Goal: Register for event/course

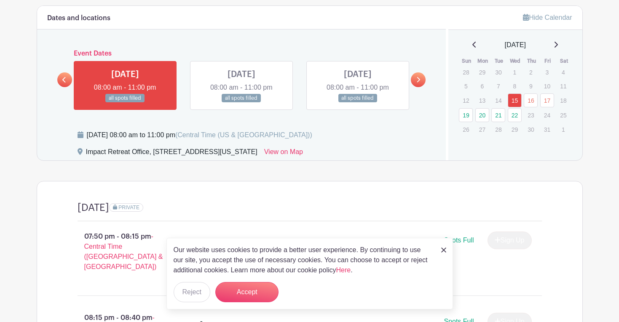
click at [422, 73] on link at bounding box center [418, 79] width 15 height 15
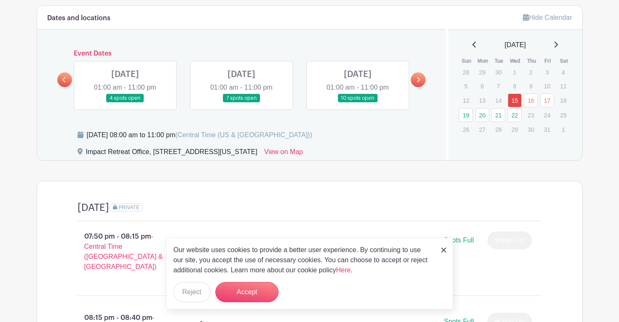
click at [125, 103] on link at bounding box center [125, 103] width 0 height 0
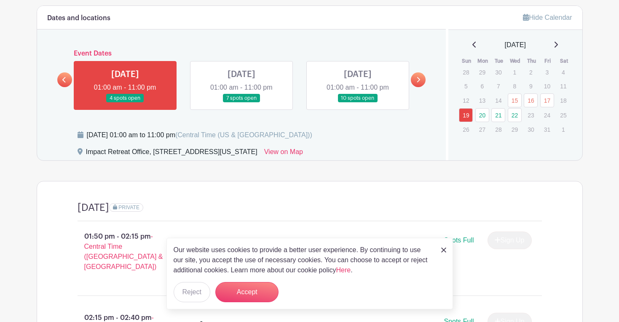
click at [443, 250] on img at bounding box center [443, 250] width 5 height 5
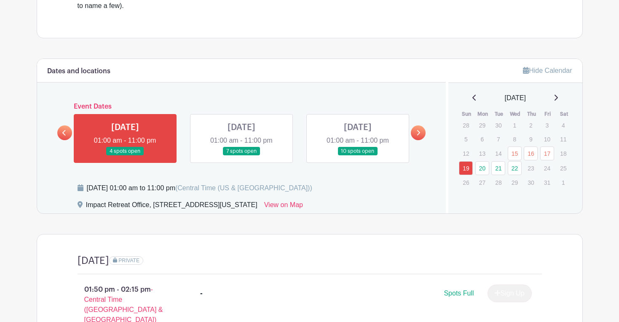
scroll to position [306, 0]
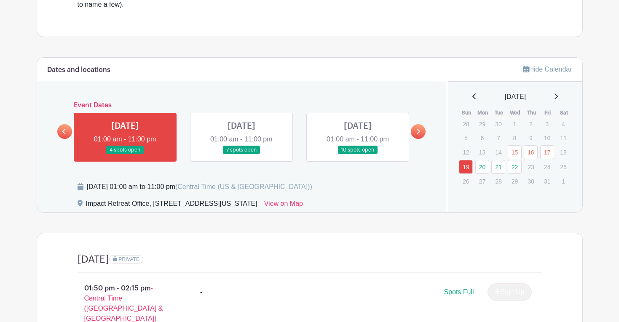
click at [241, 155] on link at bounding box center [241, 155] width 0 height 0
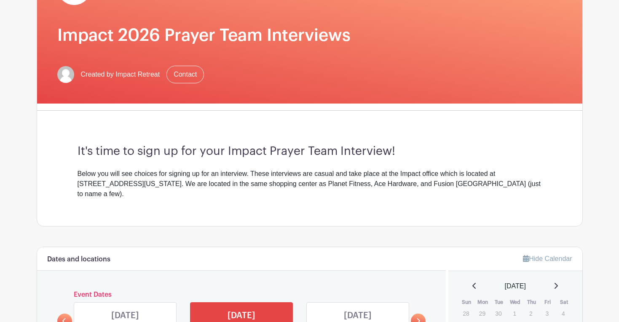
scroll to position [290, 0]
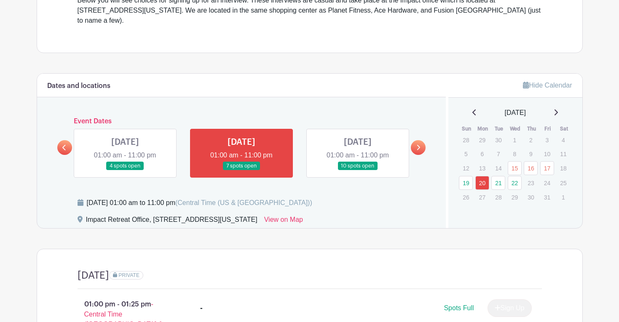
click at [412, 142] on link at bounding box center [418, 147] width 15 height 15
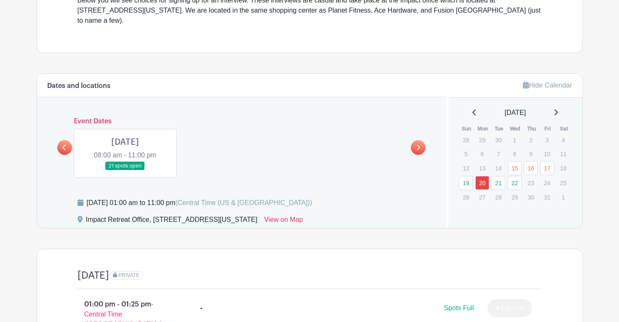
click at [67, 140] on link at bounding box center [64, 147] width 15 height 15
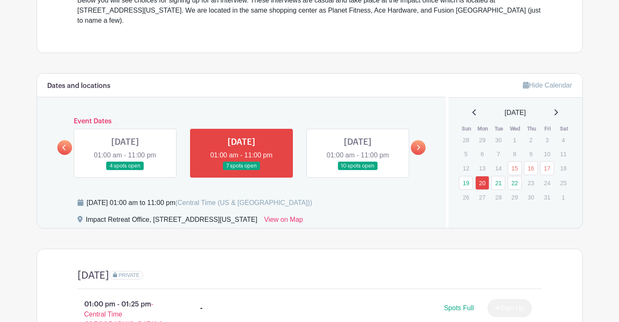
click at [358, 171] on link at bounding box center [358, 171] width 0 height 0
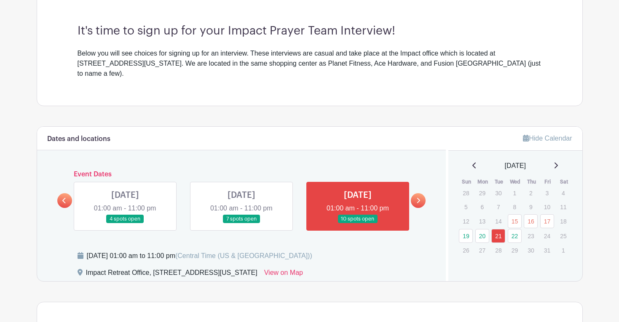
scroll to position [238, 0]
click at [360, 268] on div "Impact Retreat Office, [STREET_ADDRESS][US_STATE] View on Map" at bounding box center [257, 274] width 359 height 13
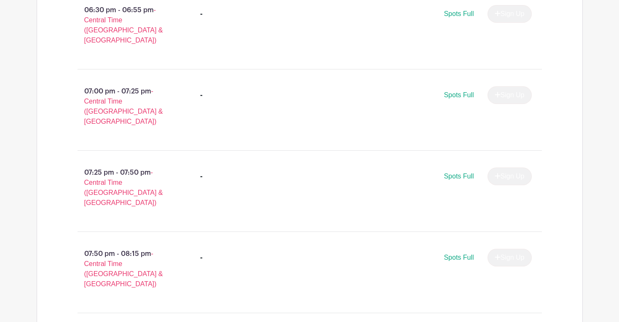
scroll to position [1480, 0]
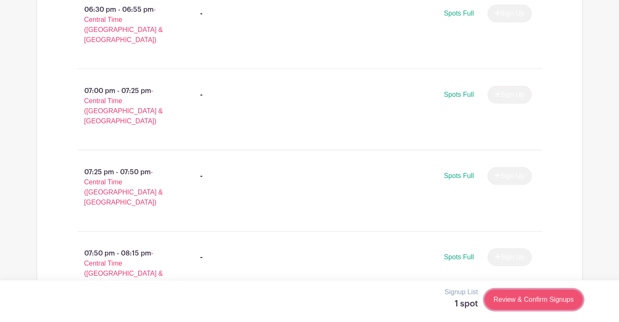
click at [524, 300] on link "Review & Confirm Signups" at bounding box center [534, 300] width 98 height 20
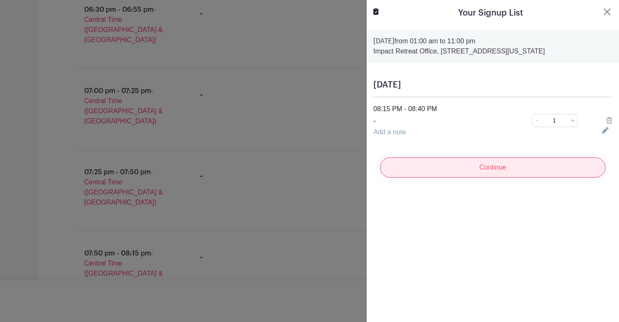
click at [477, 162] on input "Continue" at bounding box center [492, 168] width 225 height 20
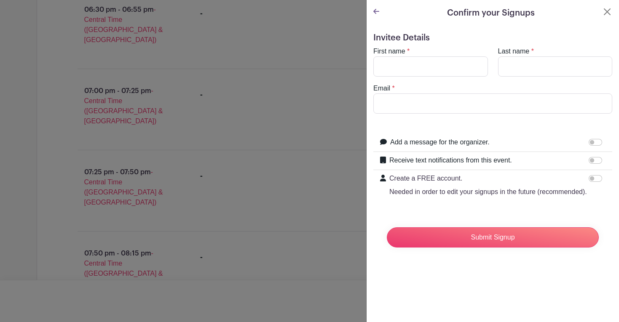
click at [429, 55] on div "First name *" at bounding box center [430, 61] width 125 height 30
click at [429, 70] on input "First name" at bounding box center [430, 66] width 115 height 20
type input "[PERSON_NAME]"
click at [525, 64] on input "Last name" at bounding box center [555, 66] width 115 height 20
type input "[PERSON_NAME]"
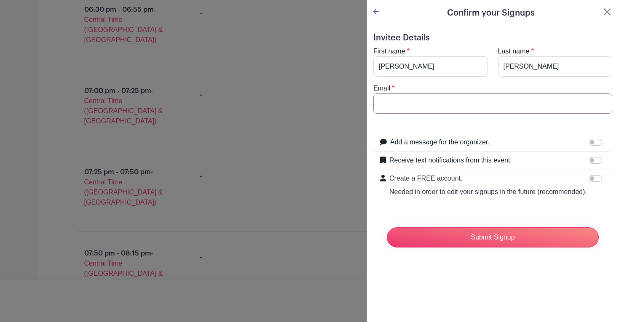
click at [470, 106] on input "Email" at bounding box center [492, 104] width 239 height 20
type input "[EMAIL_ADDRESS][DOMAIN_NAME]"
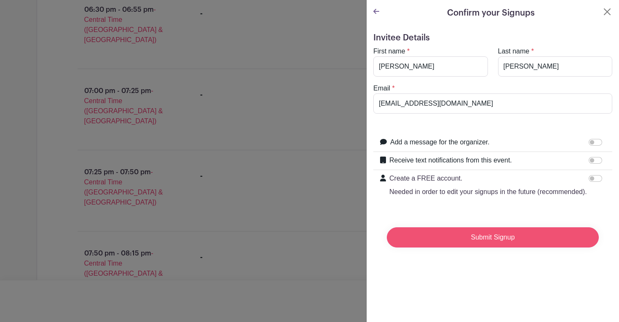
click at [493, 235] on input "Submit Signup" at bounding box center [493, 238] width 212 height 20
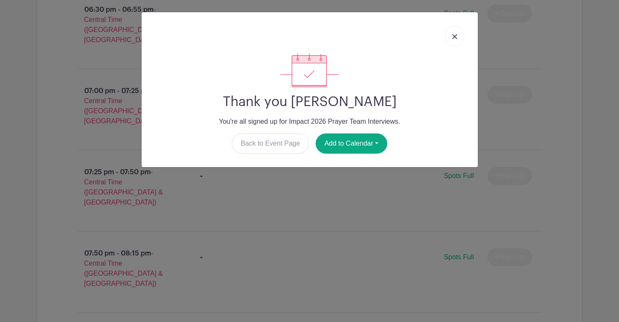
click at [456, 40] on link at bounding box center [454, 36] width 19 height 21
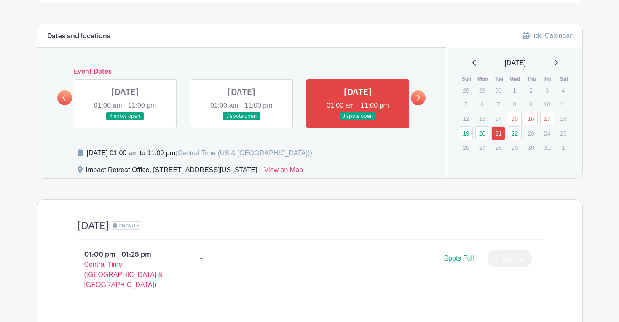
scroll to position [329, 0]
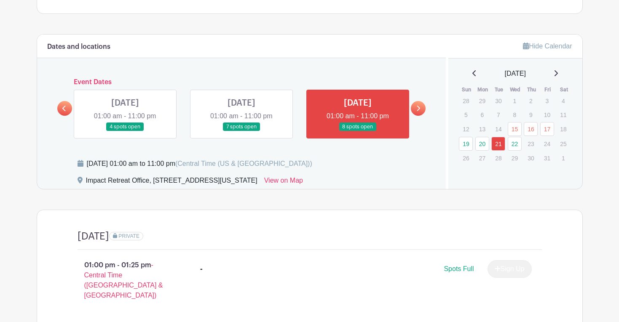
click at [241, 131] on link at bounding box center [241, 131] width 0 height 0
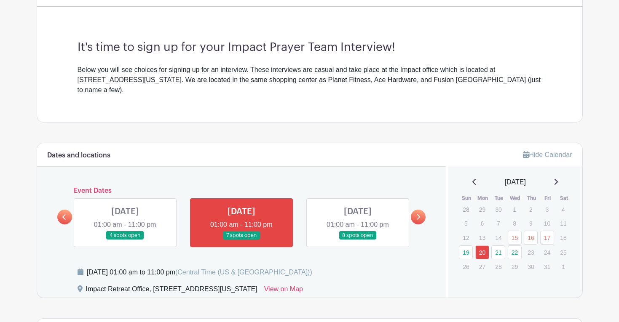
scroll to position [356, 0]
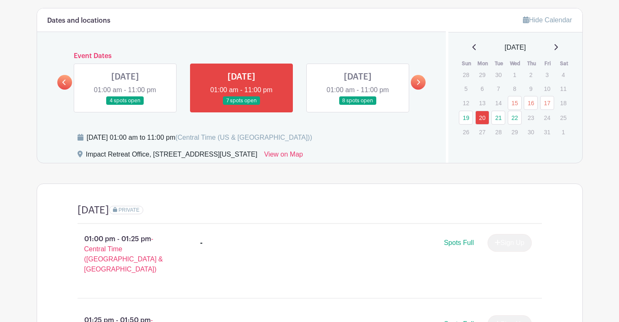
click at [358, 105] on link at bounding box center [358, 105] width 0 height 0
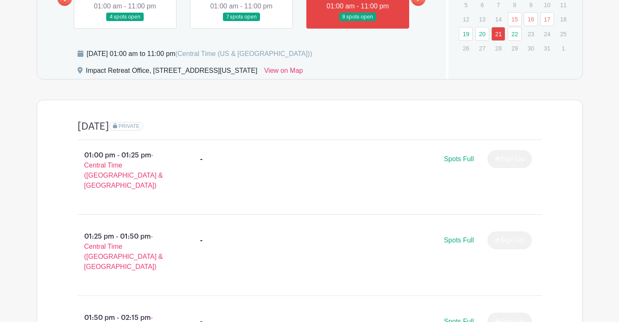
scroll to position [437, 0]
